Goal: Find contact information: Find contact information

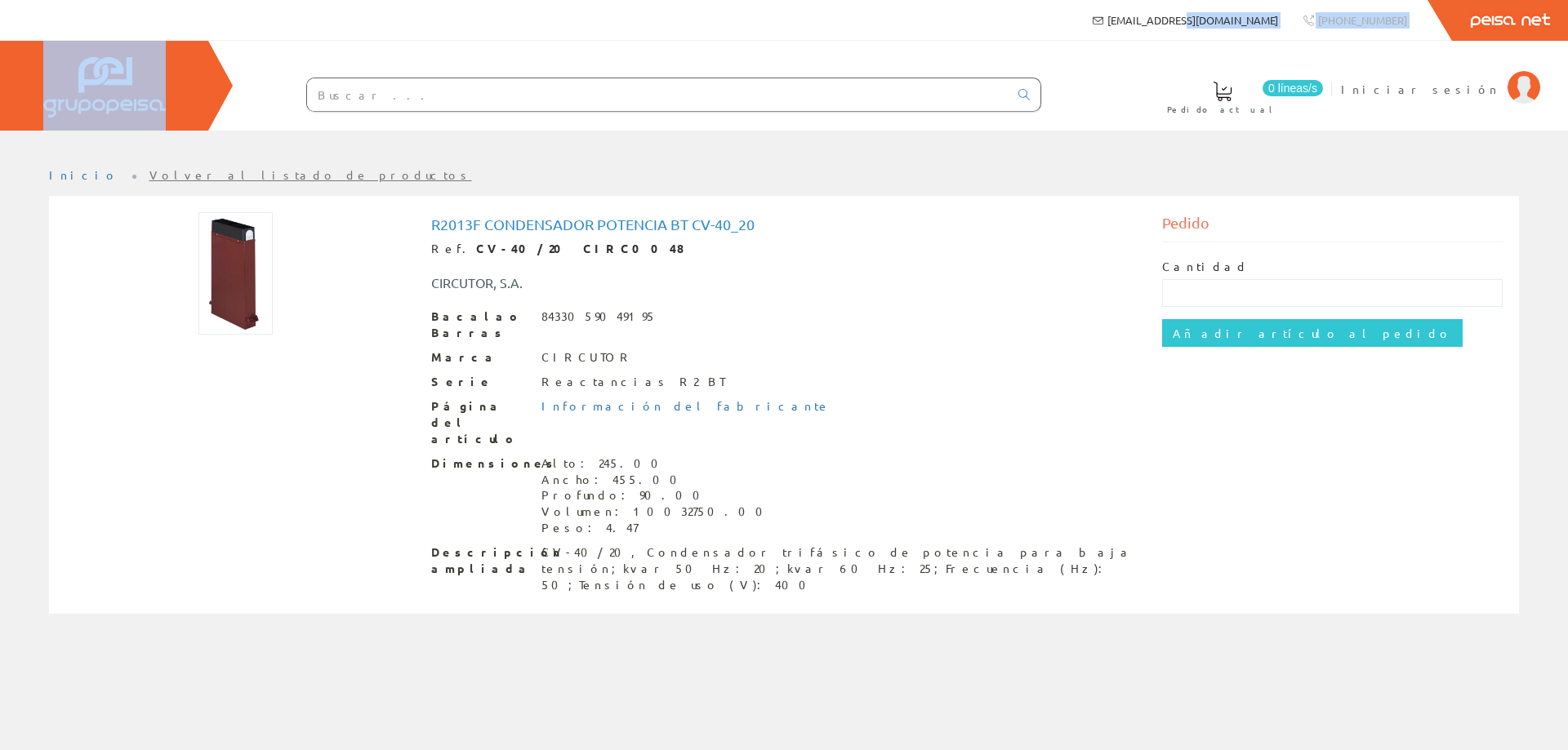
drag, startPoint x: 1300, startPoint y: 66, endPoint x: 1276, endPoint y: 28, distance: 44.9
click at [1276, 28] on div "[EMAIL_ADDRESS][DOMAIN_NAME]" at bounding box center [784, 65] width 1568 height 131
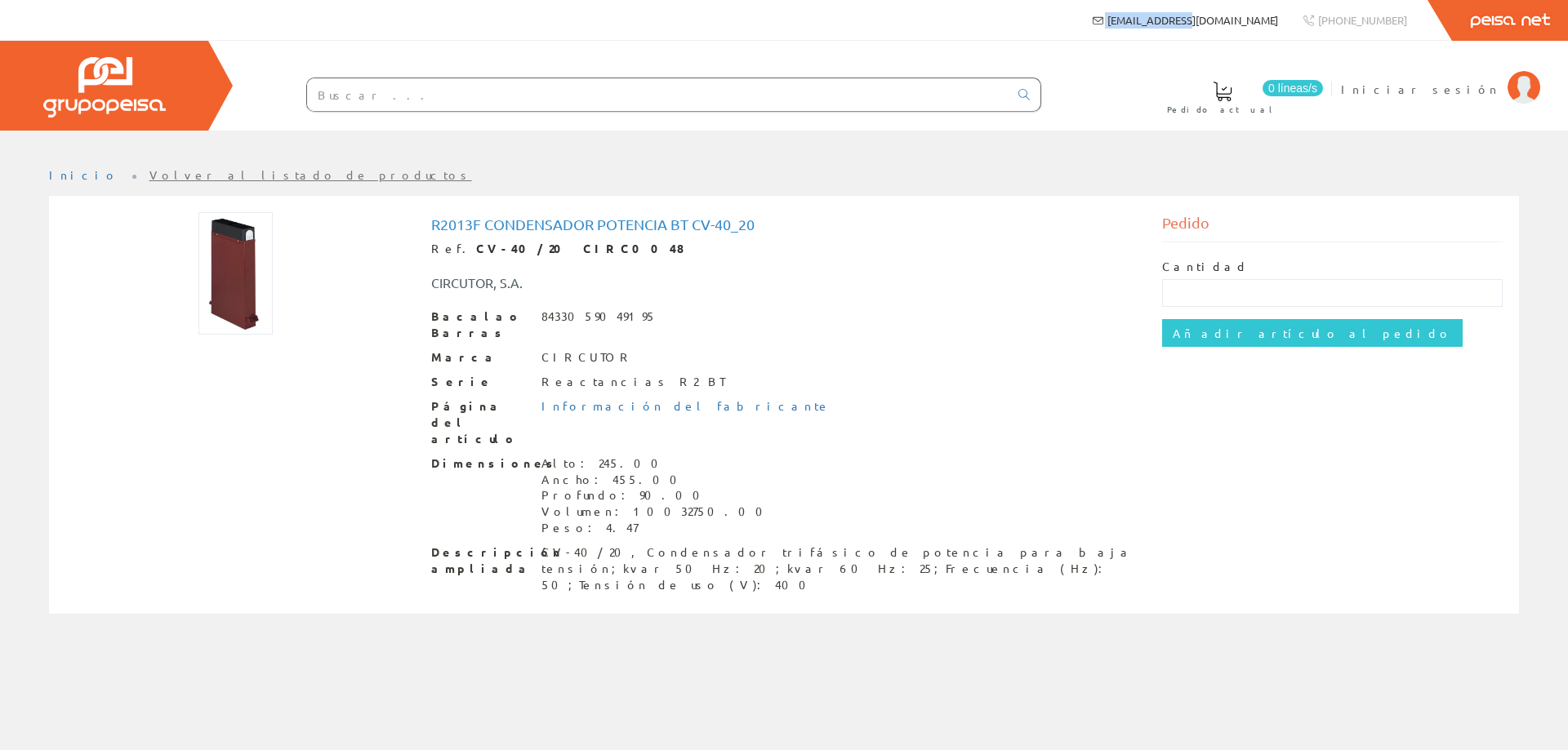
drag, startPoint x: 1124, startPoint y: 25, endPoint x: 1284, endPoint y: 37, distance: 160.4
click at [1284, 37] on div "Peisa Net" at bounding box center [784, 20] width 1568 height 40
copy link "[EMAIL_ADDRESS][DOMAIN_NAME]"
click at [88, 54] on div at bounding box center [104, 86] width 209 height 90
